Goal: Transaction & Acquisition: Purchase product/service

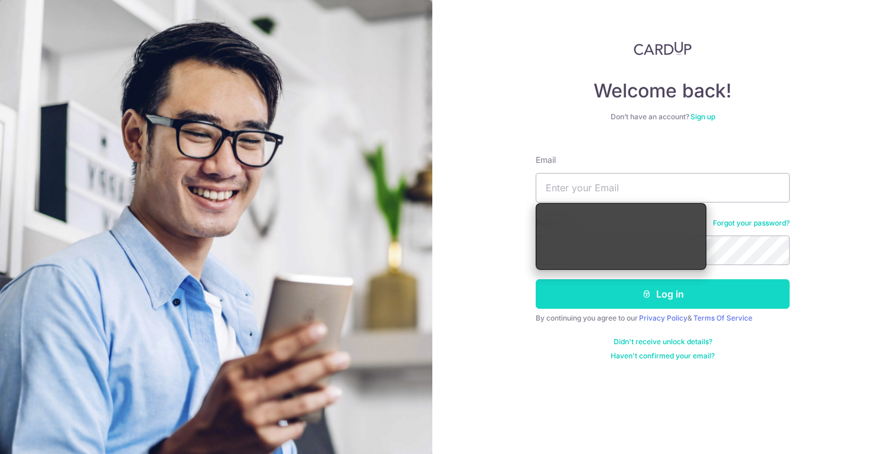
type input "shaowenng@gmail.com"
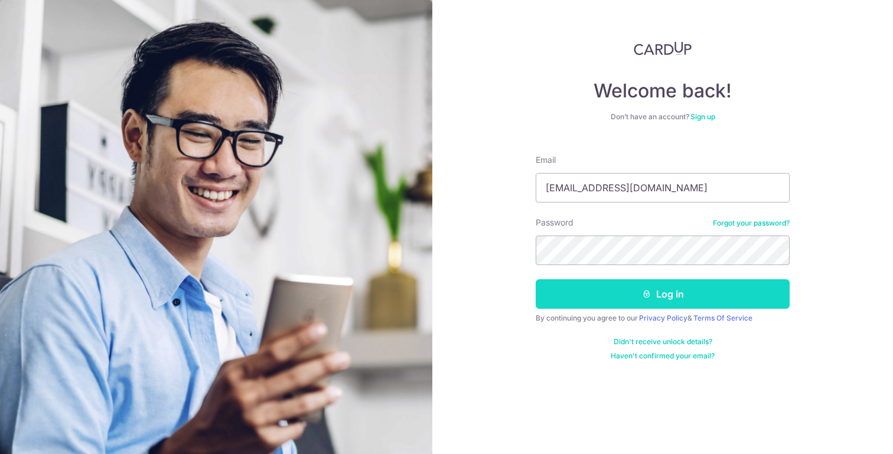
click at [664, 292] on button "Log in" at bounding box center [663, 294] width 254 height 30
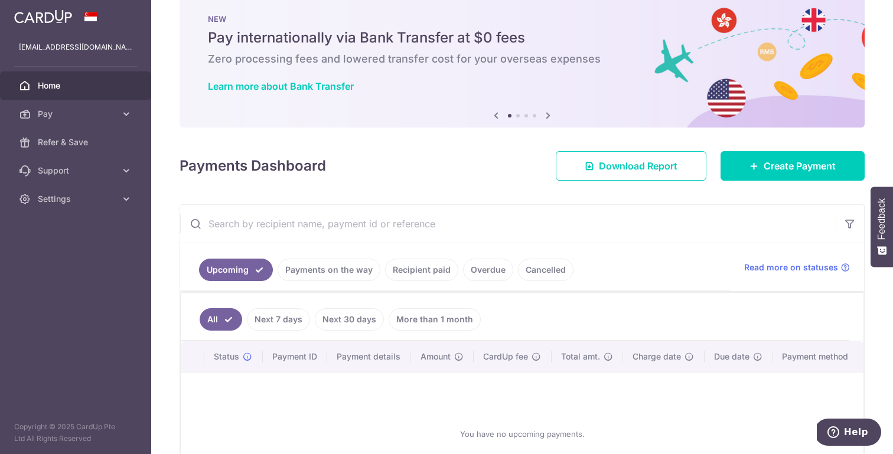
scroll to position [17, 0]
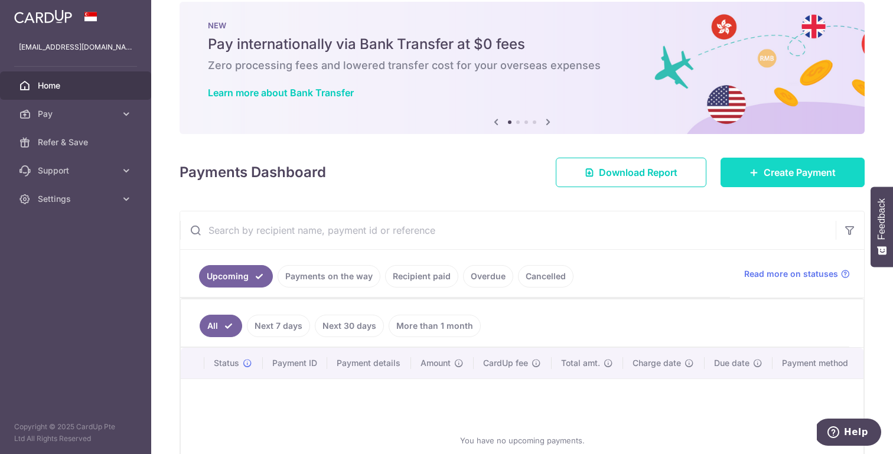
click at [758, 174] on icon at bounding box center [753, 172] width 9 height 9
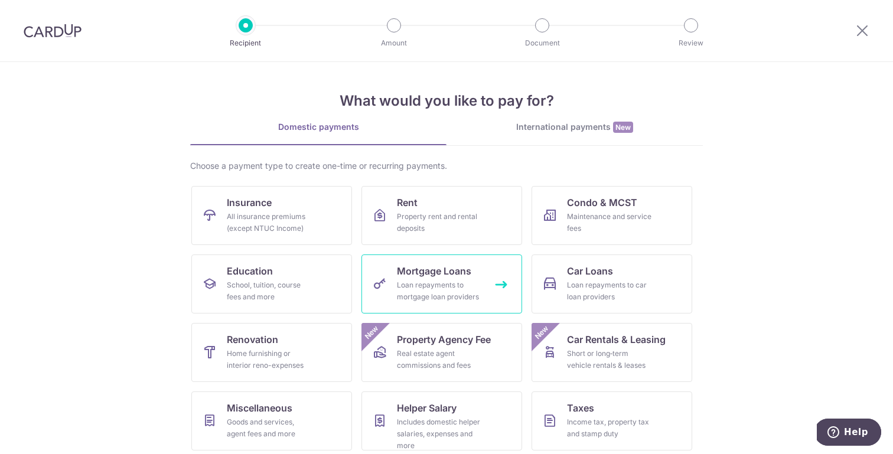
scroll to position [74, 0]
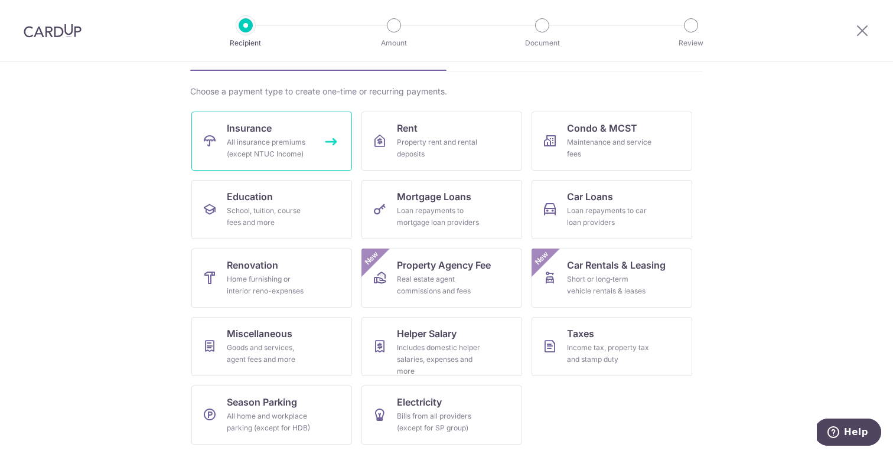
click at [312, 145] on link "Insurance All insurance premiums (except NTUC Income)" at bounding box center [271, 141] width 161 height 59
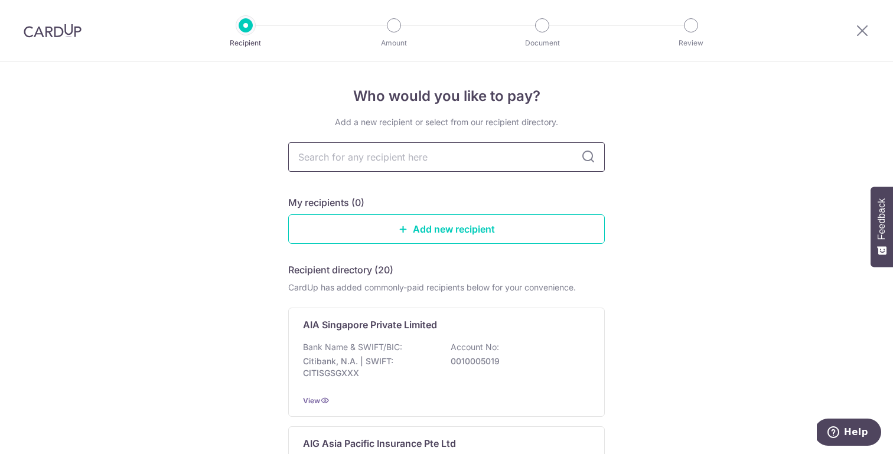
click at [428, 164] on input "text" at bounding box center [446, 157] width 317 height 30
click at [531, 197] on div "My recipients (0)" at bounding box center [446, 202] width 317 height 14
click at [461, 232] on link "Add new recipient" at bounding box center [446, 229] width 317 height 30
click at [356, 154] on input "text" at bounding box center [446, 157] width 317 height 30
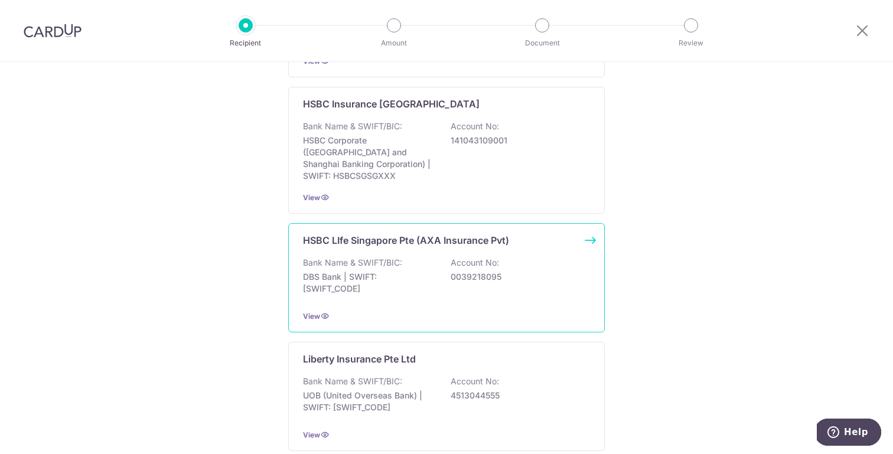
scroll to position [804, 0]
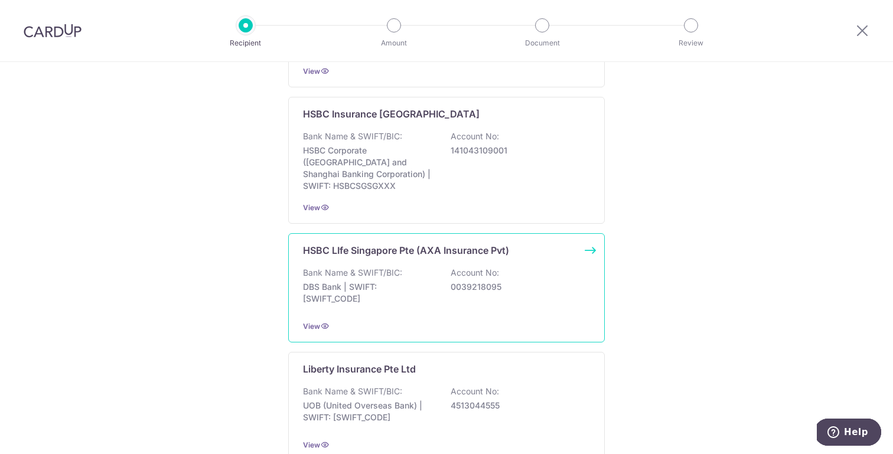
click at [497, 286] on div "Bank Name & SWIFT/BIC: DBS Bank | SWIFT: [SWIFT_CODE] Account No: 0039218095" at bounding box center [446, 289] width 287 height 44
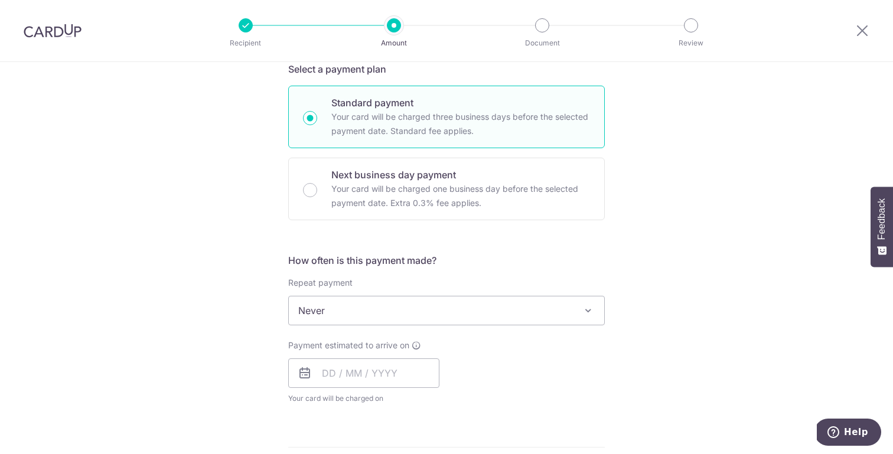
scroll to position [676, 0]
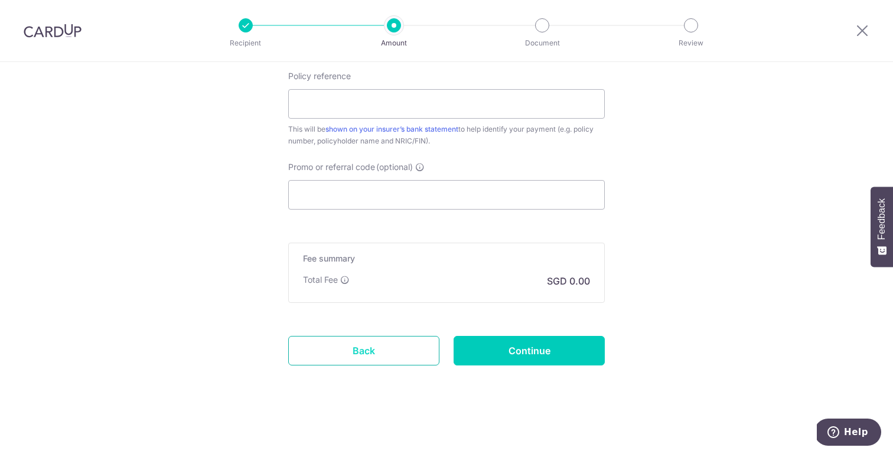
click at [332, 352] on link "Back" at bounding box center [363, 351] width 151 height 30
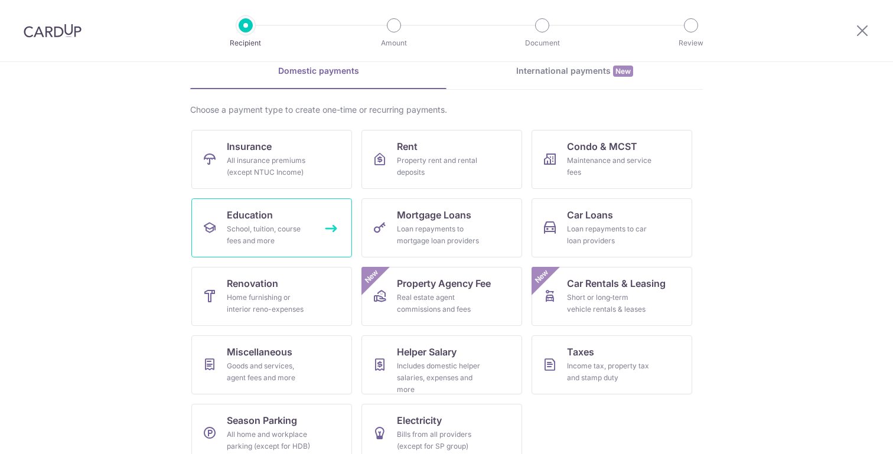
scroll to position [57, 0]
click at [306, 160] on div "All insurance premiums (except NTUC Income)" at bounding box center [269, 166] width 85 height 24
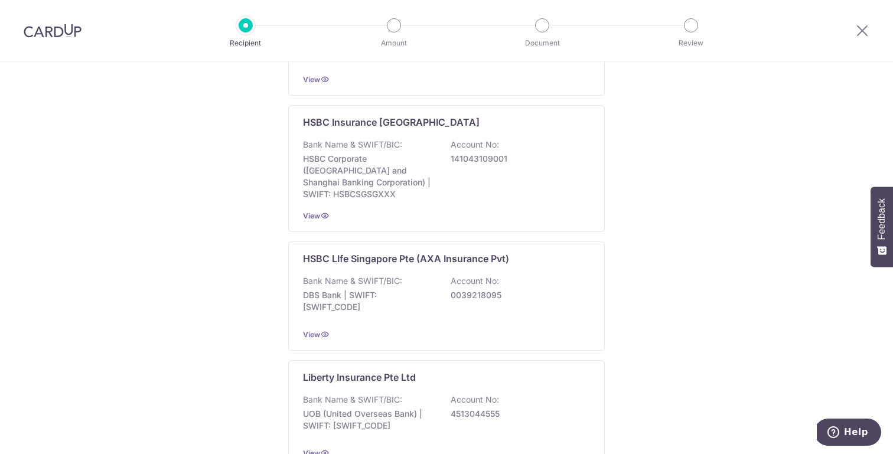
scroll to position [815, 0]
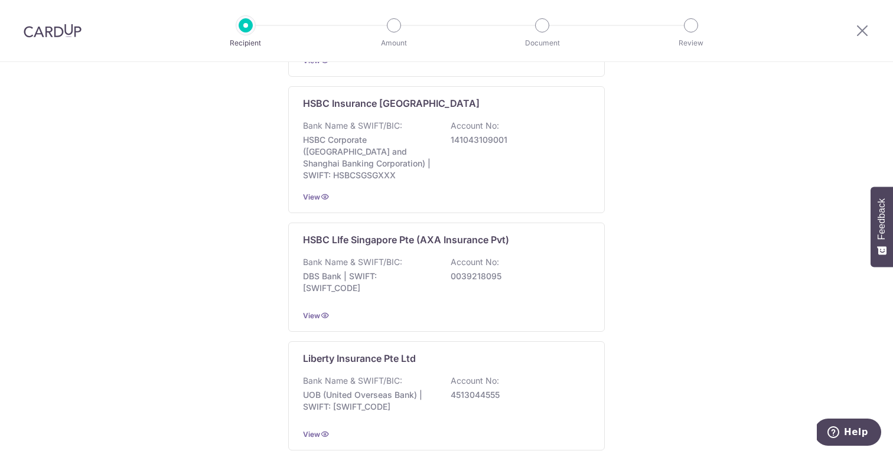
click at [767, 253] on div "Who would you like to pay? Add a new recipient or select from our recipient dir…" at bounding box center [446, 28] width 893 height 1563
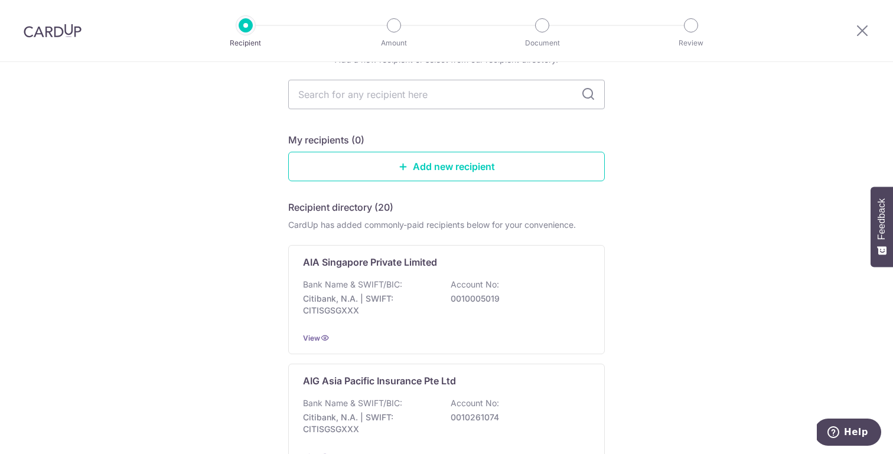
scroll to position [0, 0]
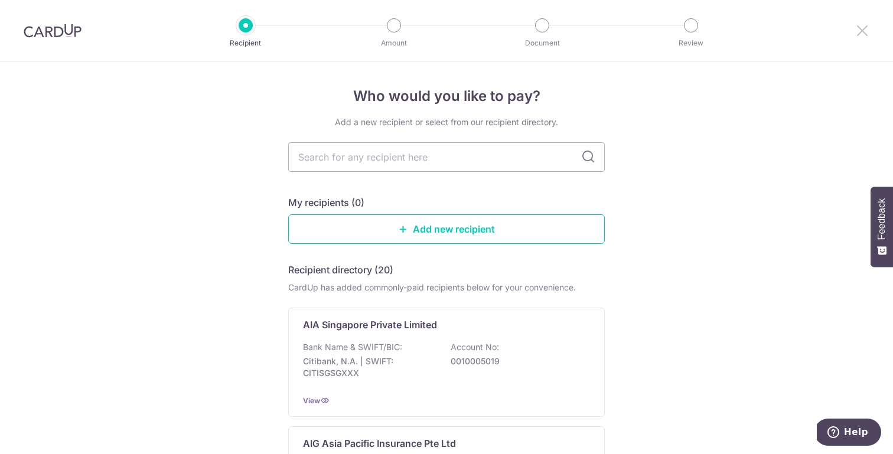
click at [860, 32] on icon at bounding box center [862, 30] width 14 height 15
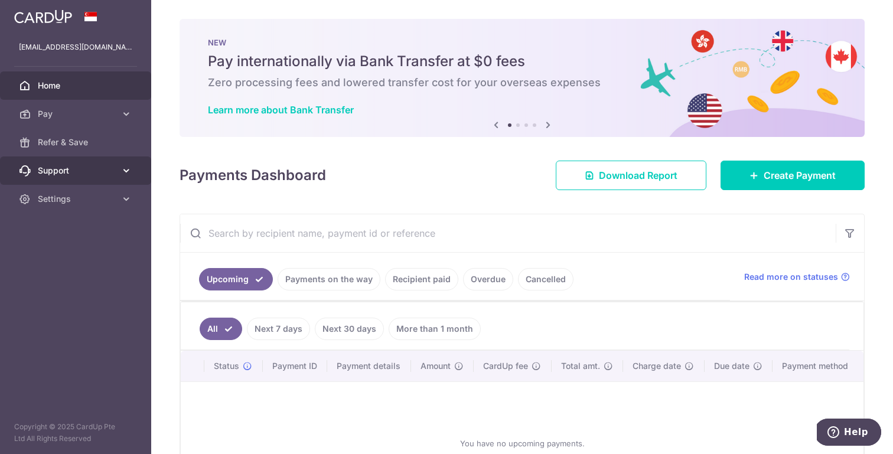
click at [130, 173] on icon at bounding box center [126, 171] width 12 height 12
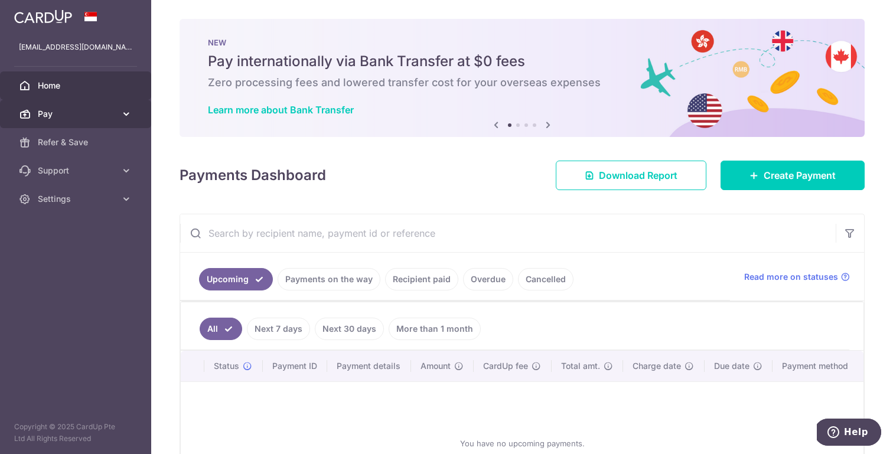
click at [125, 119] on icon at bounding box center [126, 114] width 12 height 12
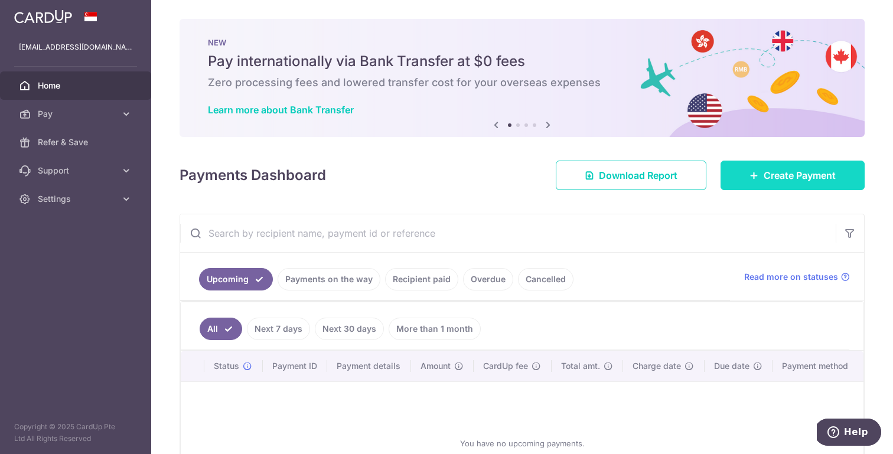
click at [759, 171] on link "Create Payment" at bounding box center [792, 176] width 144 height 30
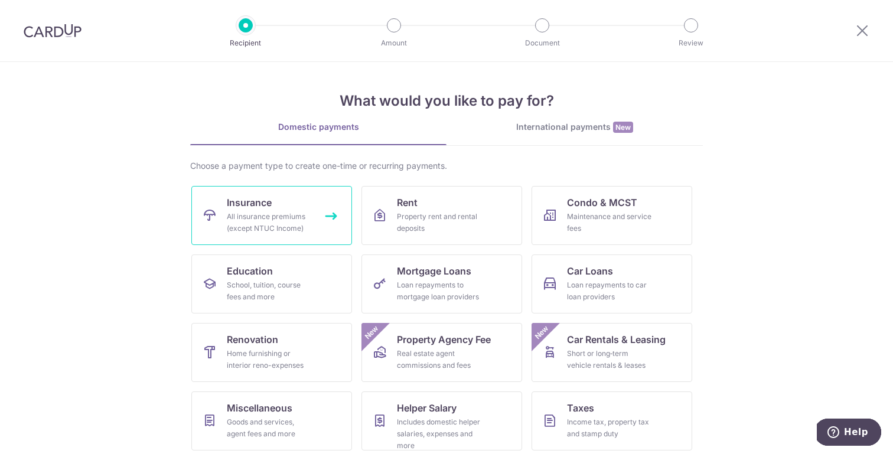
click at [275, 235] on link "Insurance All insurance premiums (except NTUC Income)" at bounding box center [271, 215] width 161 height 59
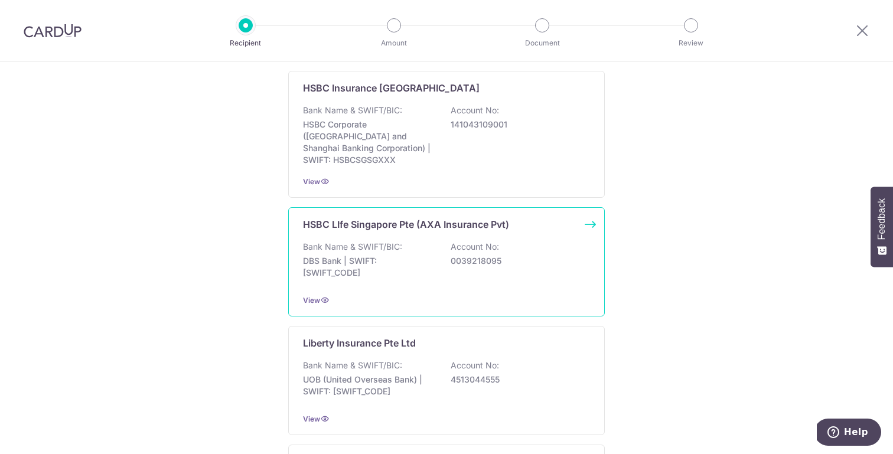
scroll to position [825, 0]
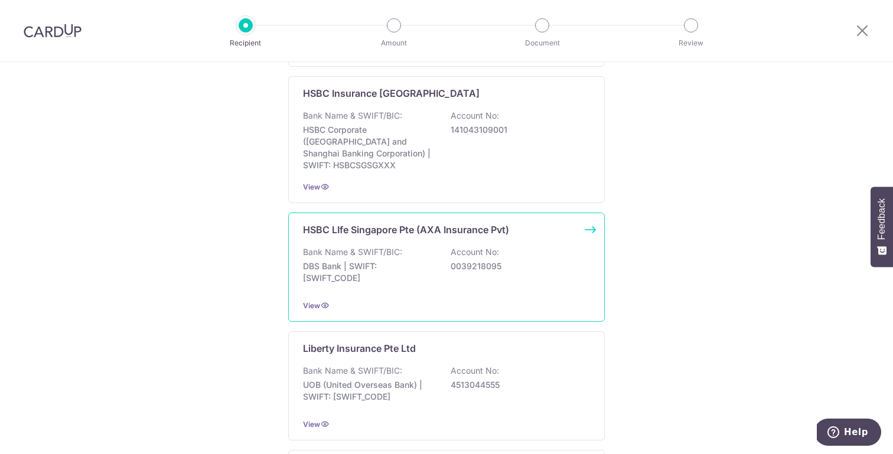
click at [410, 275] on div "Bank Name & SWIFT/BIC: DBS Bank | SWIFT: DBSSSGSGXXX Account No: 0039218095" at bounding box center [446, 268] width 287 height 44
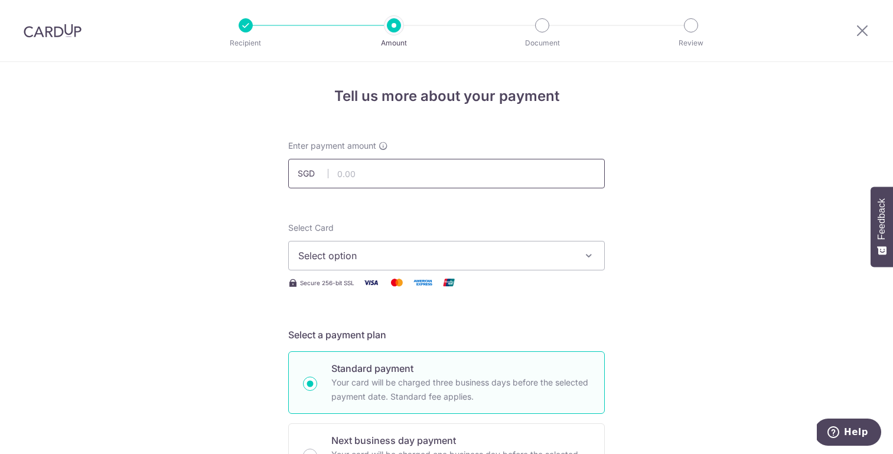
click at [445, 171] on input "text" at bounding box center [446, 174] width 317 height 30
click at [448, 177] on input "text" at bounding box center [446, 174] width 317 height 30
type input "1,759.80"
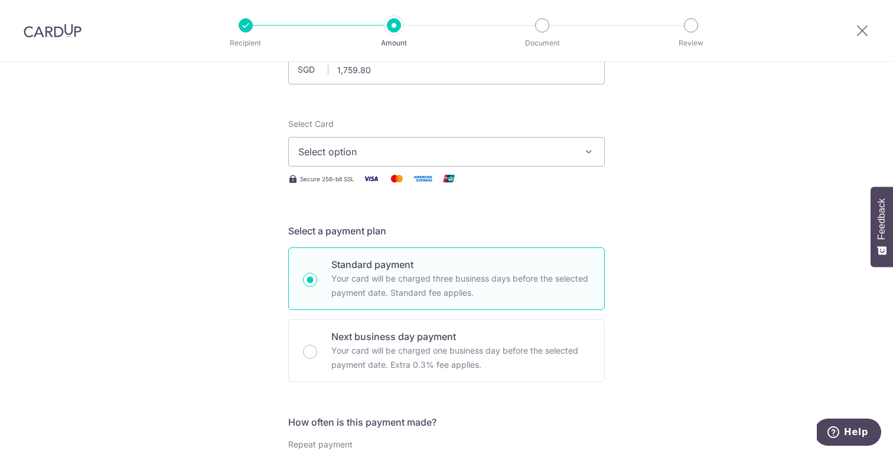
scroll to position [118, 0]
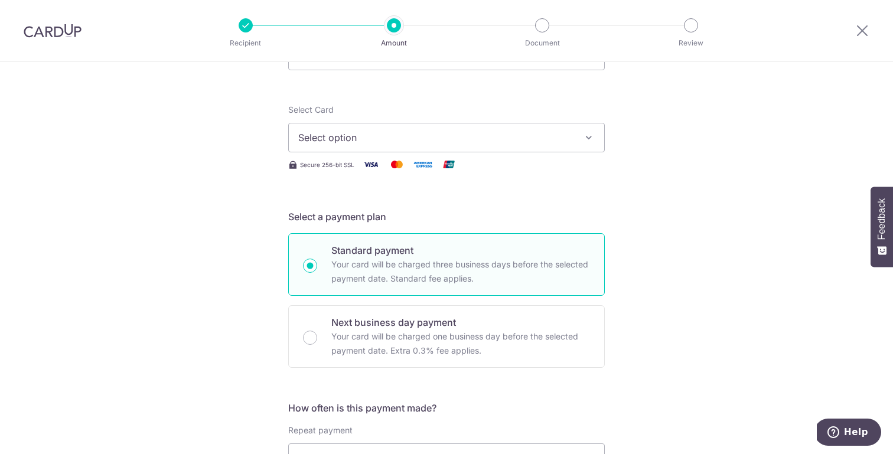
click at [545, 135] on span "Select option" at bounding box center [435, 138] width 275 height 14
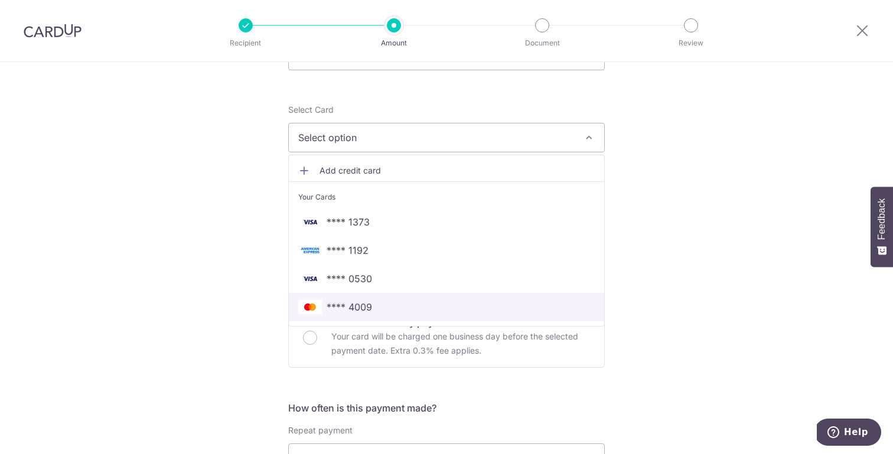
click at [411, 299] on link "**** 4009" at bounding box center [446, 307] width 315 height 28
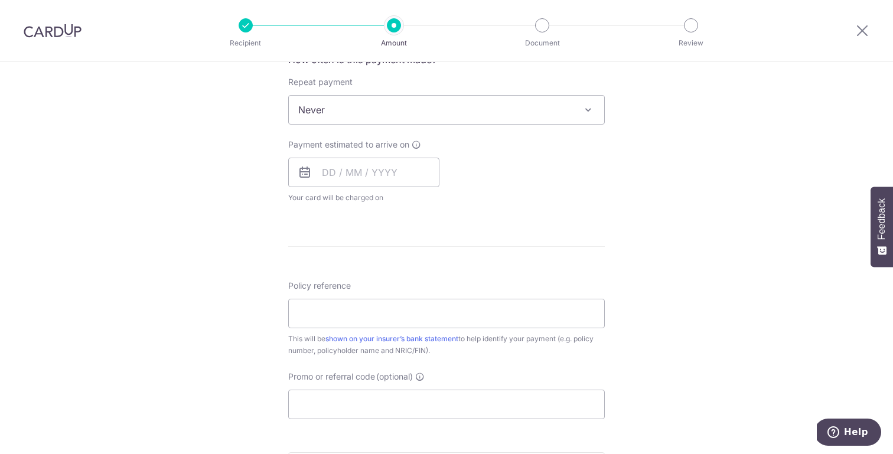
scroll to position [478, 0]
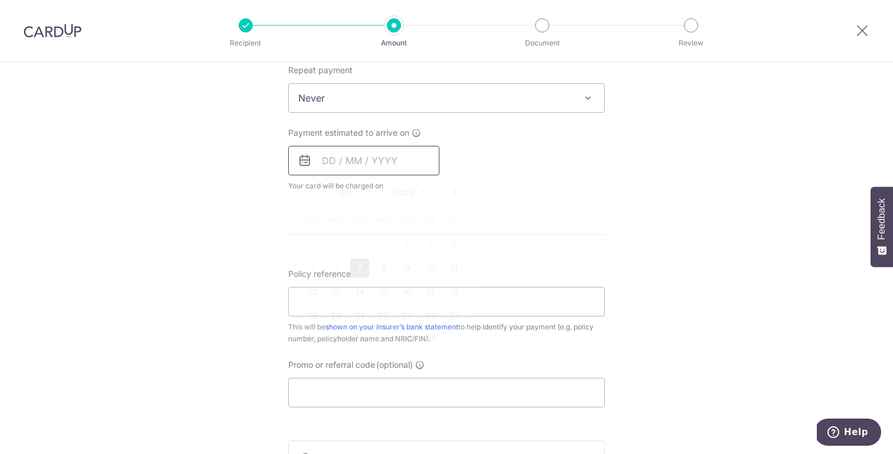
click at [376, 148] on input "text" at bounding box center [363, 161] width 151 height 30
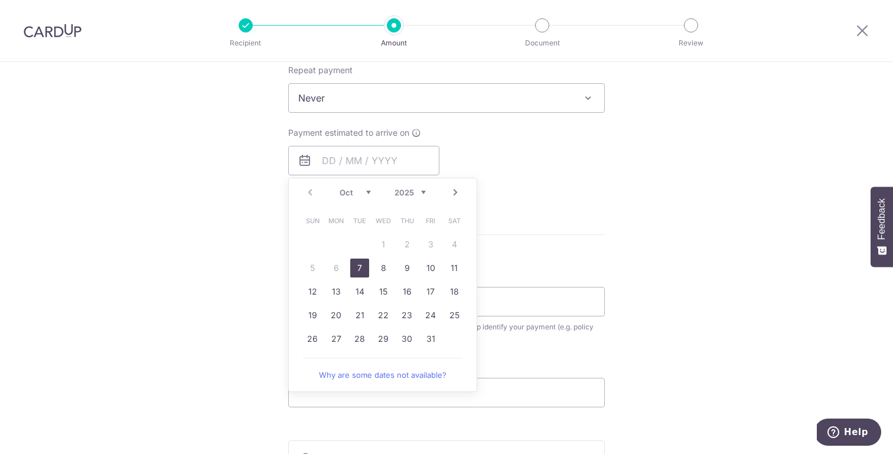
click at [359, 270] on link "7" at bounding box center [359, 268] width 19 height 19
type input "[DATE]"
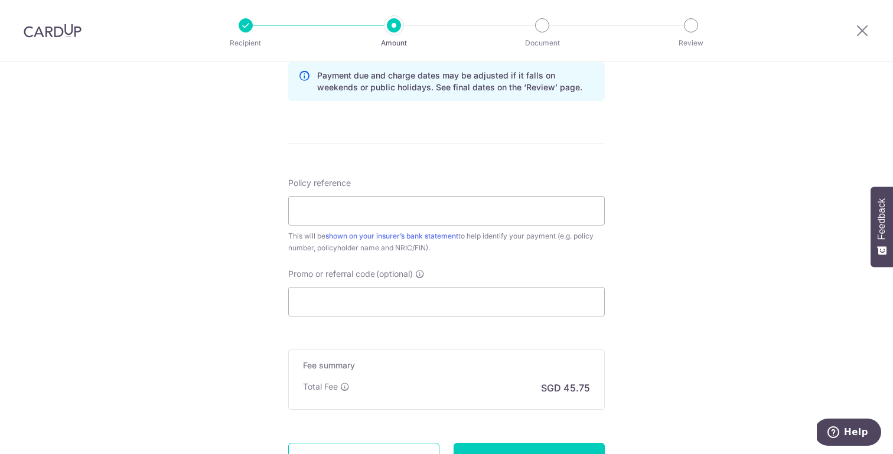
scroll to position [619, 0]
click at [492, 214] on input "Policy reference" at bounding box center [446, 210] width 317 height 30
click at [399, 201] on input "Policy reference" at bounding box center [446, 210] width 317 height 30
paste input "102-3440462"
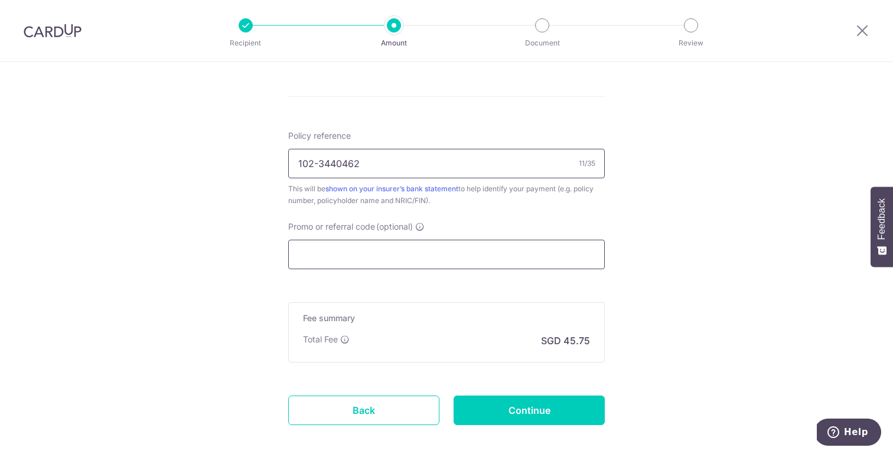
type input "102-3440462"
click at [408, 252] on input "Promo or referral code (optional)" at bounding box center [446, 255] width 317 height 30
paste input "OCBC90NMC"
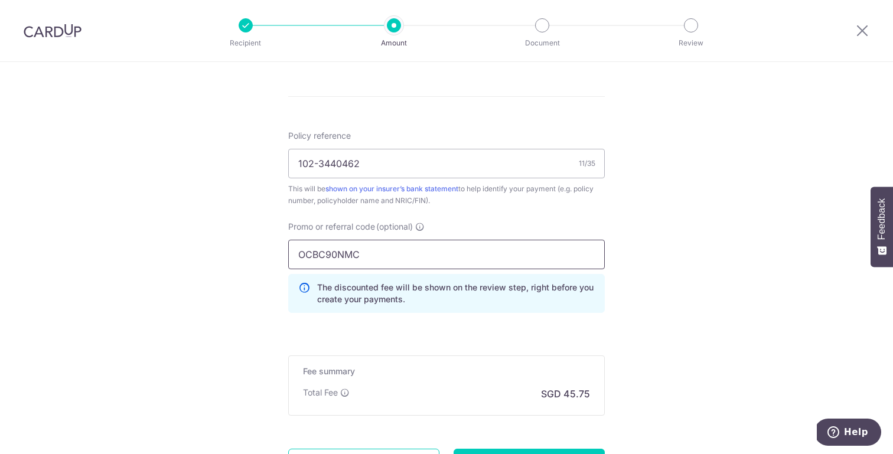
type input "OCBC90NMC"
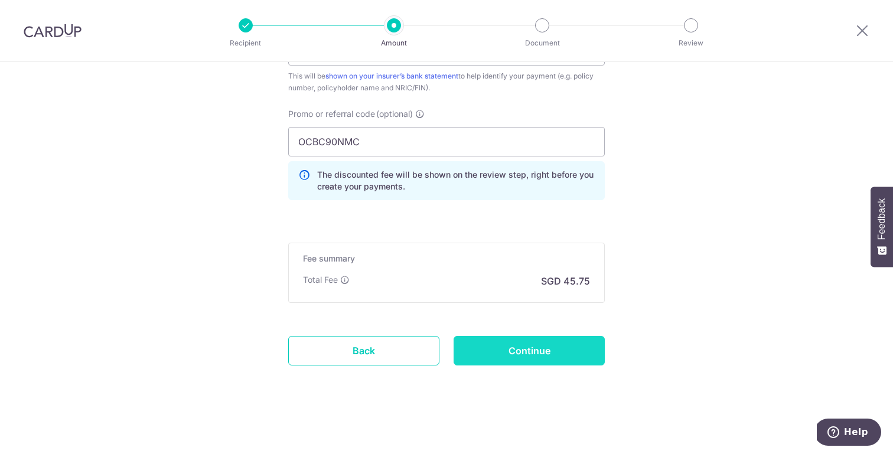
click at [552, 359] on input "Continue" at bounding box center [529, 351] width 151 height 30
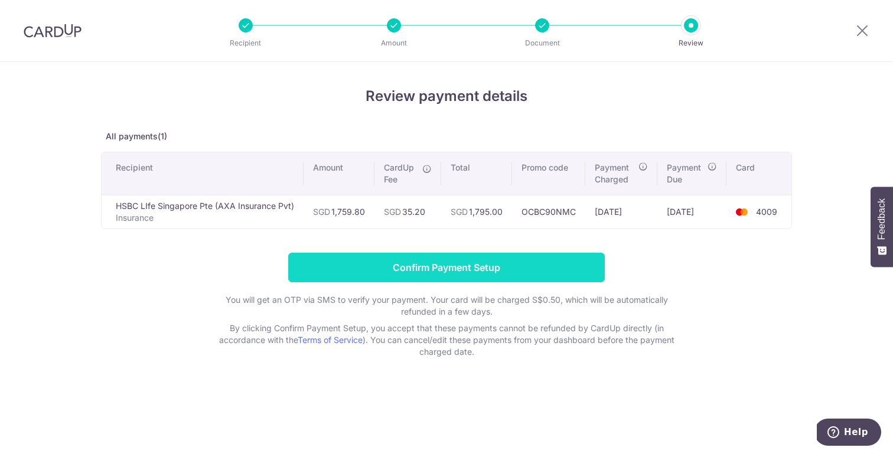
click at [448, 265] on input "Confirm Payment Setup" at bounding box center [446, 268] width 317 height 30
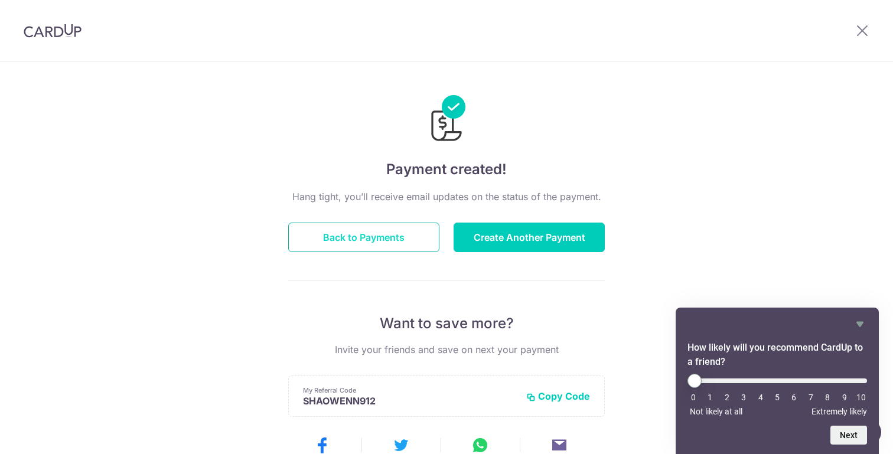
click at [402, 235] on button "Back to Payments" at bounding box center [363, 238] width 151 height 30
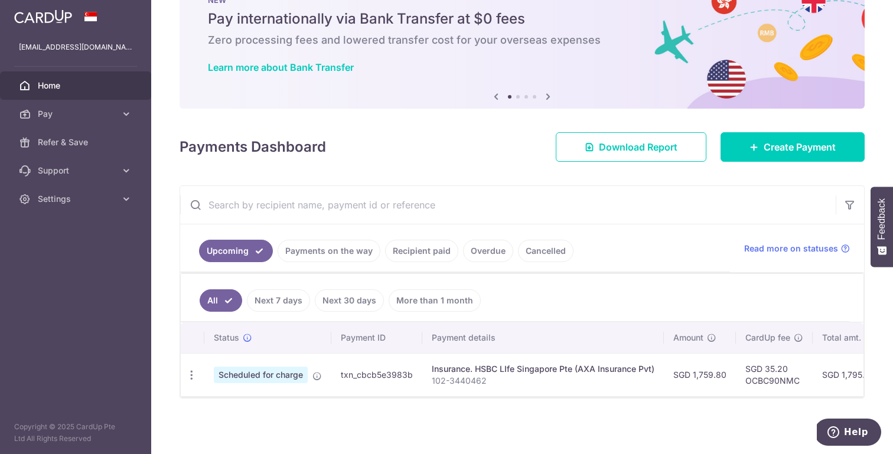
scroll to position [43, 0]
click at [509, 403] on div "× Pause Schedule Pause all future payments in this series Pause just this one p…" at bounding box center [522, 227] width 742 height 454
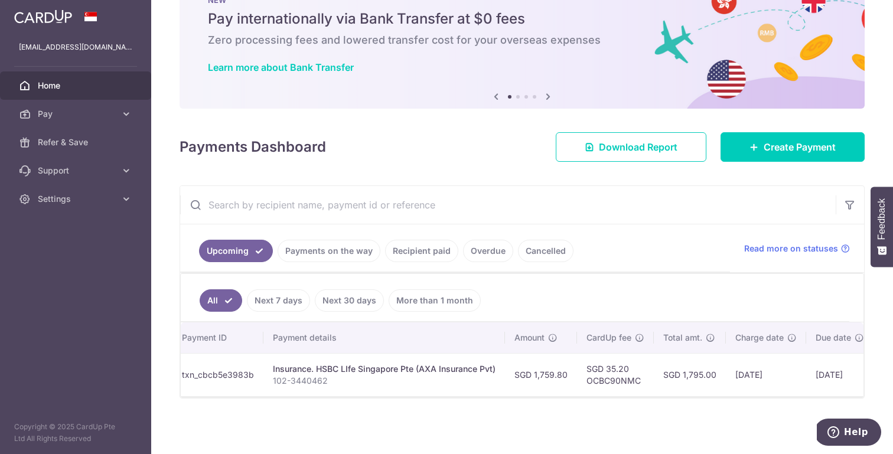
scroll to position [0, 158]
click at [520, 413] on div "× Pause Schedule Pause all future payments in this series Pause just this one p…" at bounding box center [522, 227] width 742 height 454
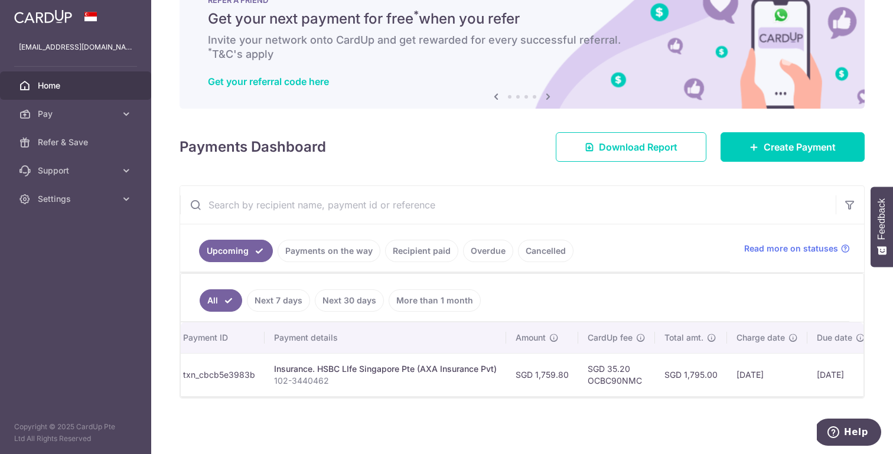
scroll to position [0, 0]
